Goal: Task Accomplishment & Management: Use online tool/utility

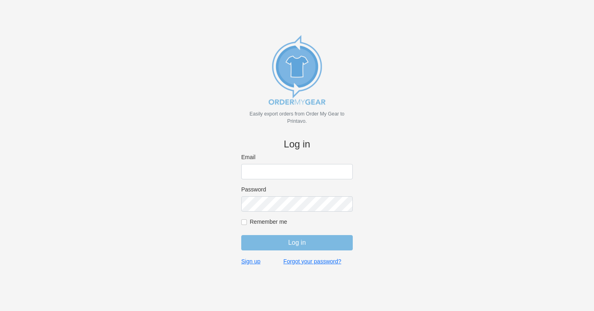
click at [266, 172] on input "Email" at bounding box center [296, 171] width 111 height 15
type input "va@cishirts.com"
click at [280, 212] on form "Email va@cishirts.com Password Remember me Log in" at bounding box center [296, 205] width 111 height 104
click at [244, 223] on input "Remember me" at bounding box center [244, 222] width 6 height 6
checkbox input "true"
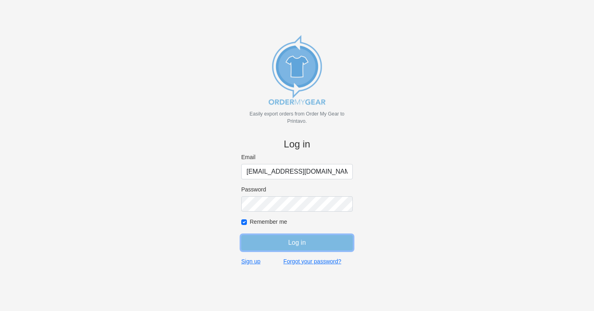
click at [267, 243] on input "Log in" at bounding box center [296, 242] width 111 height 15
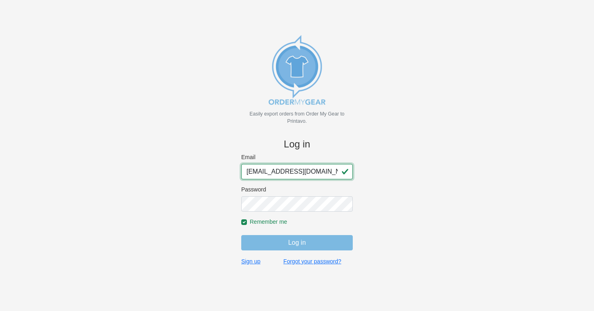
click at [347, 176] on input "va@cishirts.com" at bounding box center [296, 171] width 111 height 15
click at [325, 172] on input "va@cishirts.com" at bounding box center [296, 171] width 111 height 15
paste input "gino"
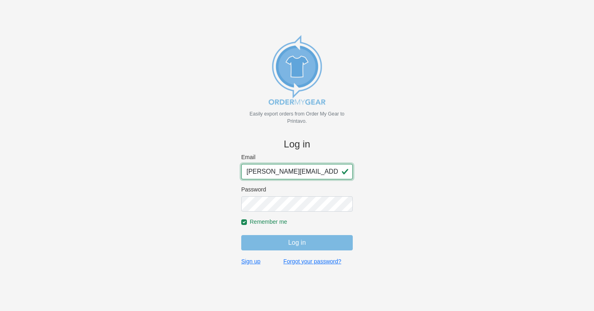
type input "gino@cishirts.com"
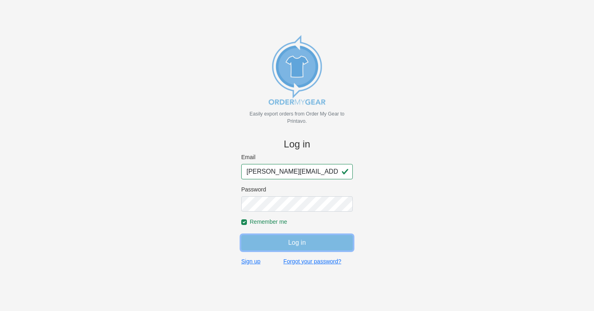
click at [288, 245] on input "Log in" at bounding box center [296, 242] width 111 height 15
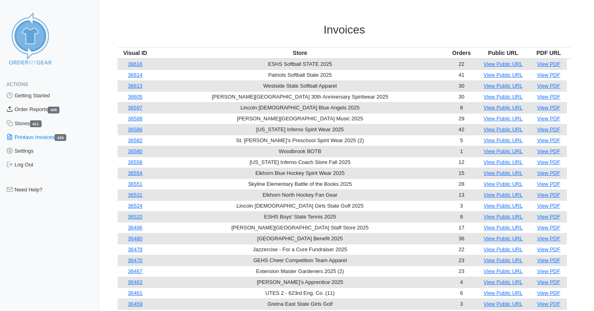
click at [28, 111] on link "Order Reports 426" at bounding box center [49, 110] width 99 height 14
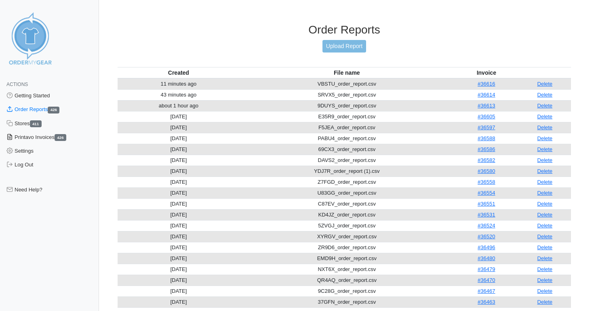
click at [24, 139] on link "Printavo Invoices 426" at bounding box center [49, 137] width 99 height 14
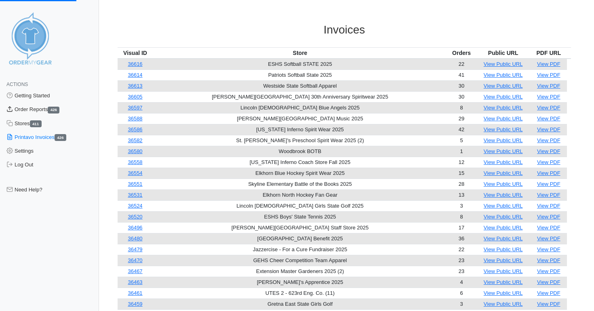
click at [26, 110] on link "Order Reports 426" at bounding box center [49, 110] width 99 height 14
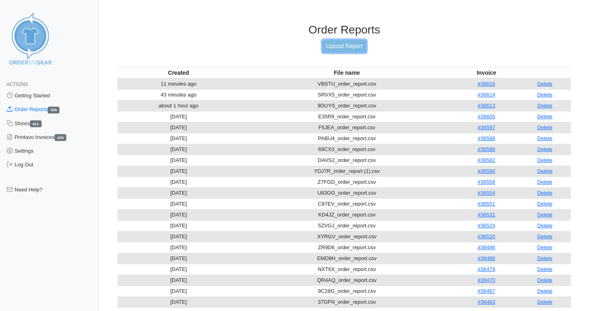
click at [347, 45] on link "Upload Report" at bounding box center [344, 46] width 44 height 13
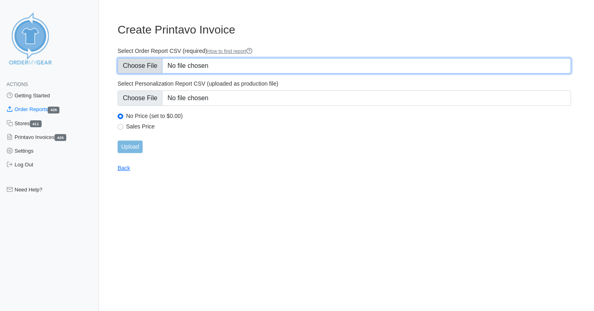
click at [142, 69] on input "Select Order Report CSV (required) How to find report" at bounding box center [344, 65] width 453 height 15
type input "C:\fakepath\3KAZH_order_report.csv"
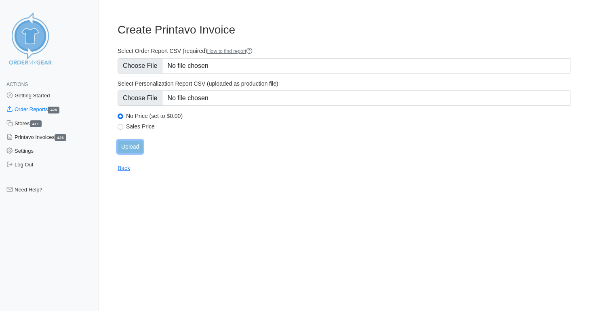
click at [131, 151] on input "Upload" at bounding box center [130, 147] width 25 height 13
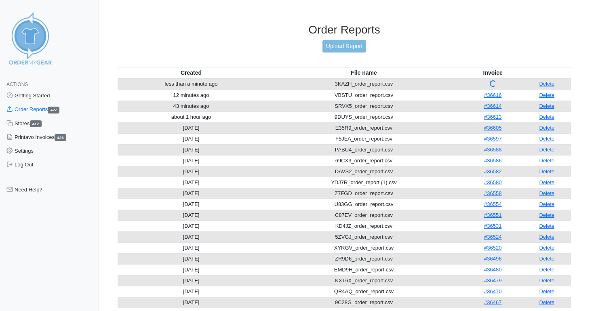
click at [464, 51] on div "Order Reports Upload Report" at bounding box center [344, 45] width 453 height 44
